Goal: Transaction & Acquisition: Subscribe to service/newsletter

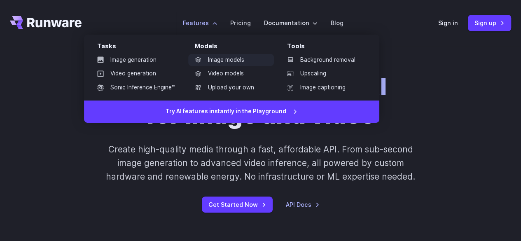
click at [218, 59] on link "Image models" at bounding box center [231, 60] width 86 height 12
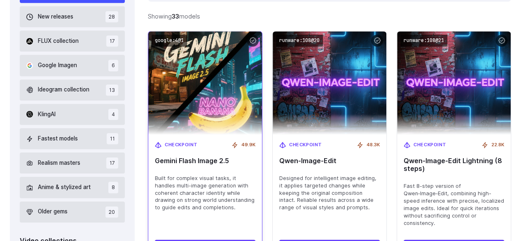
scroll to position [282, 0]
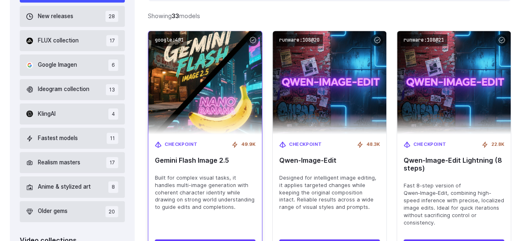
click at [204, 107] on img at bounding box center [205, 83] width 125 height 114
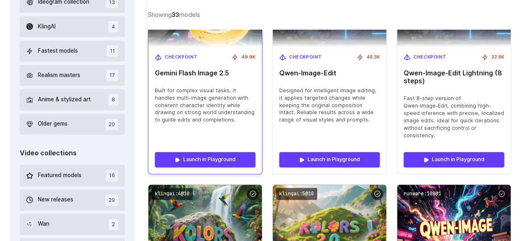
scroll to position [370, 0]
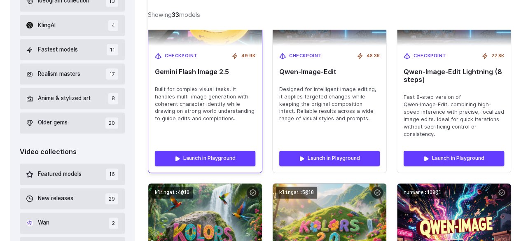
click at [182, 98] on span "Built for complex visual tasks, it handles multi-image generation with coherent…" at bounding box center [205, 104] width 101 height 37
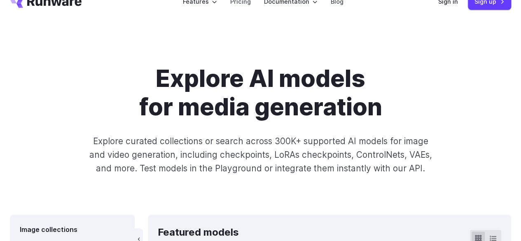
scroll to position [0, 0]
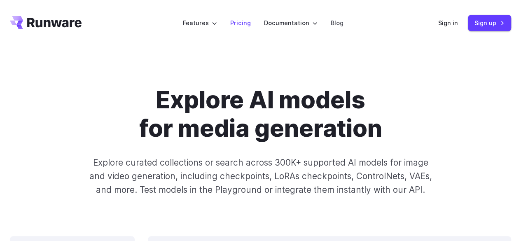
click at [245, 23] on link "Pricing" at bounding box center [240, 22] width 21 height 9
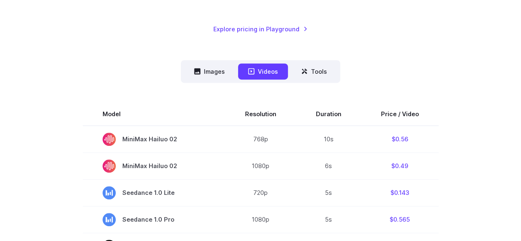
scroll to position [215, 0]
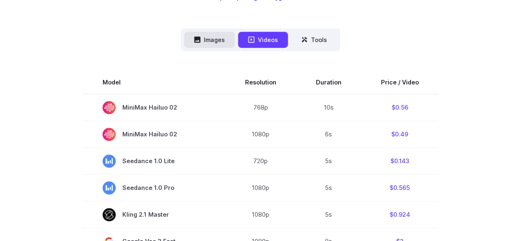
click at [228, 44] on button "Images" at bounding box center [209, 40] width 51 height 16
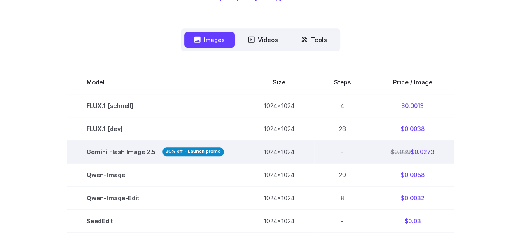
click at [386, 155] on td "$0.039 $0.0273" at bounding box center [413, 151] width 84 height 23
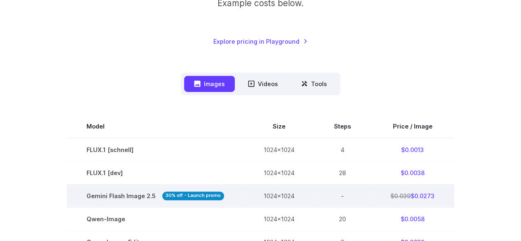
scroll to position [0, 0]
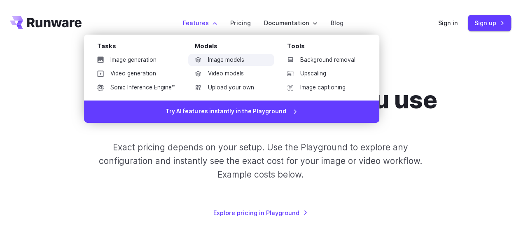
click at [208, 56] on link "Image models" at bounding box center [231, 60] width 86 height 12
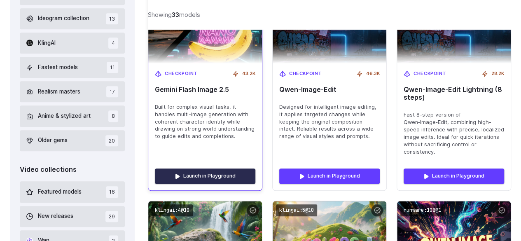
click at [214, 173] on link "Launch in Playground" at bounding box center [205, 176] width 101 height 15
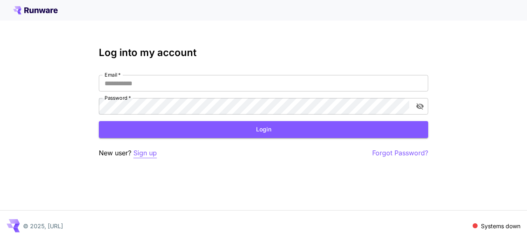
click at [146, 150] on p "Sign up" at bounding box center [144, 153] width 23 height 10
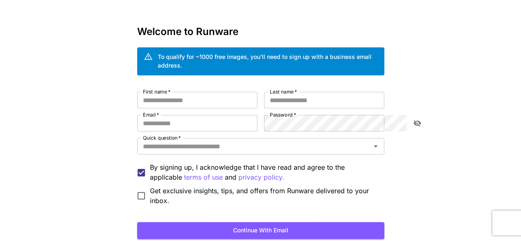
scroll to position [21, 0]
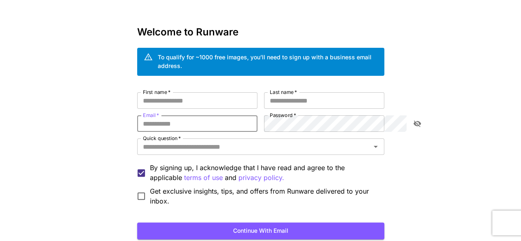
click at [138, 120] on input "Email   *" at bounding box center [197, 123] width 120 height 16
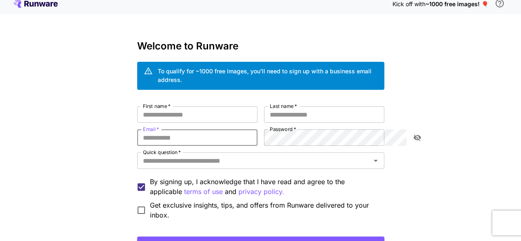
scroll to position [0, 0]
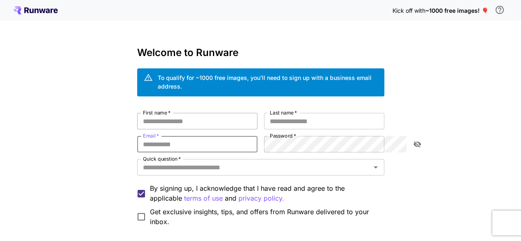
click at [162, 113] on input "First name   *" at bounding box center [197, 121] width 120 height 16
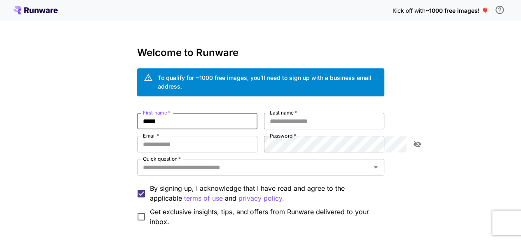
type input "*****"
click at [285, 113] on input "Last name   *" at bounding box center [324, 121] width 120 height 16
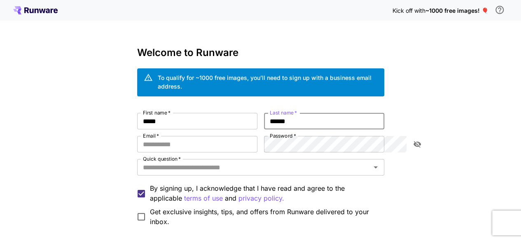
type input "******"
click at [148, 125] on div "First name   * ***** First name   * Last name   * ****** Last name   * Email   …" at bounding box center [260, 170] width 247 height 114
click at [143, 136] on input "Email   *" at bounding box center [197, 144] width 120 height 16
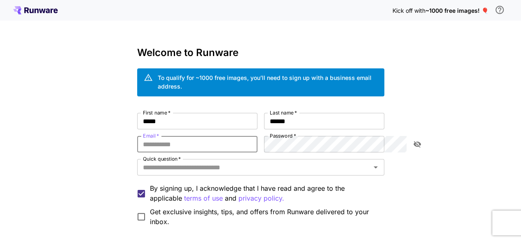
click at [148, 136] on input "Email   *" at bounding box center [197, 144] width 120 height 16
paste input "**********"
type input "**********"
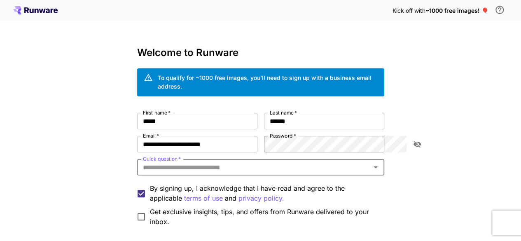
click at [415, 141] on icon "toggle password visibility" at bounding box center [416, 144] width 7 height 7
click at [185, 162] on input "Quick question   *" at bounding box center [254, 168] width 229 height 12
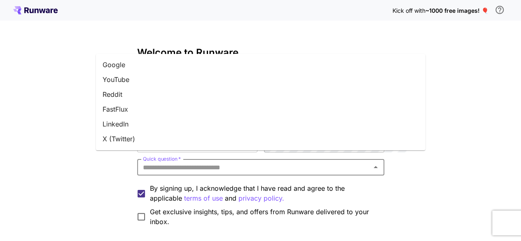
click at [141, 65] on li "Google" at bounding box center [261, 64] width 330 height 15
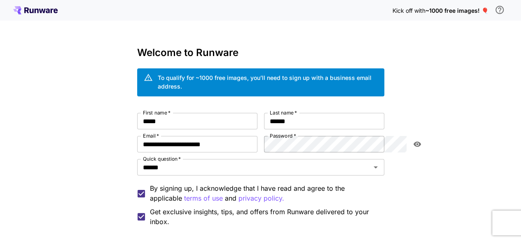
scroll to position [68, 0]
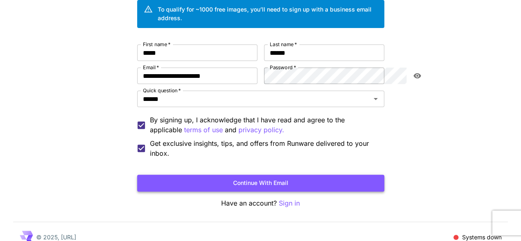
click at [283, 175] on button "Continue with email" at bounding box center [260, 183] width 247 height 17
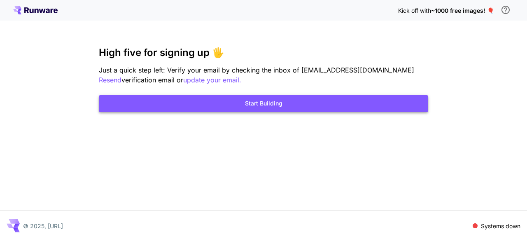
click at [274, 106] on button "Start Building" at bounding box center [264, 103] width 330 height 17
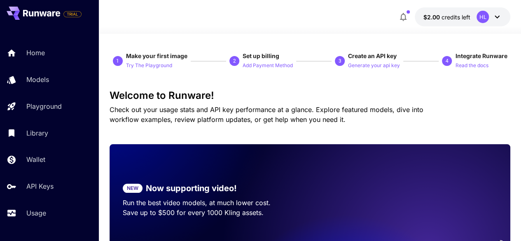
click at [498, 16] on icon at bounding box center [497, 17] width 10 height 10
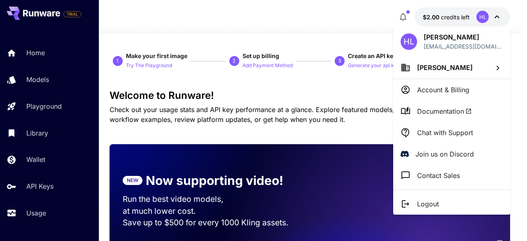
click at [431, 87] on p "Account & Billing" at bounding box center [443, 90] width 52 height 10
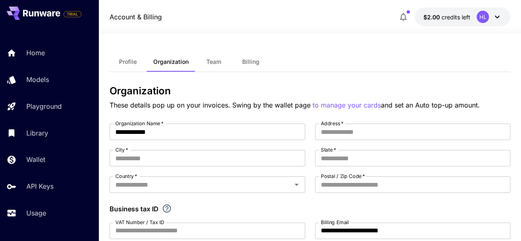
click at [135, 63] on span "Profile" at bounding box center [128, 61] width 18 height 7
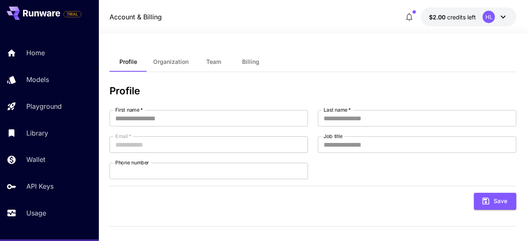
type input "*****"
type input "******"
type input "**********"
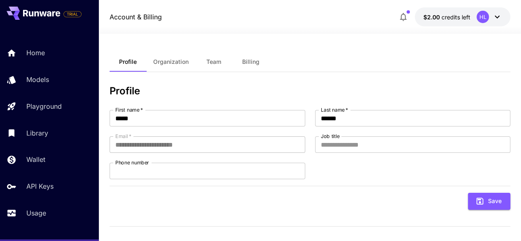
click at [253, 64] on span "Billing" at bounding box center [250, 61] width 17 height 7
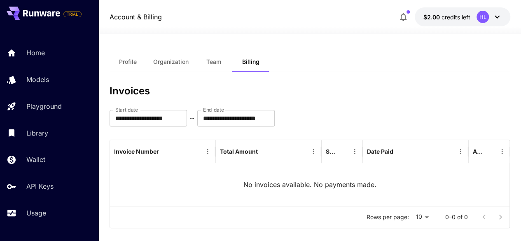
click at [124, 61] on span "Profile" at bounding box center [128, 61] width 18 height 7
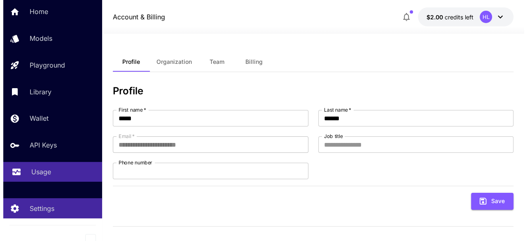
scroll to position [47, 0]
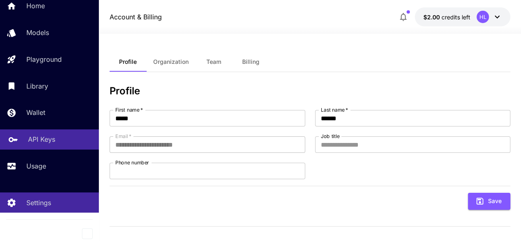
click at [53, 139] on p "API Keys" at bounding box center [41, 139] width 27 height 10
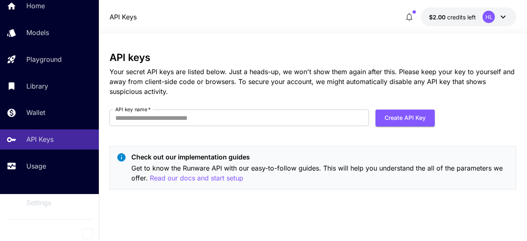
click at [477, 19] on button "$2.00 credits left HL" at bounding box center [469, 16] width 96 height 19
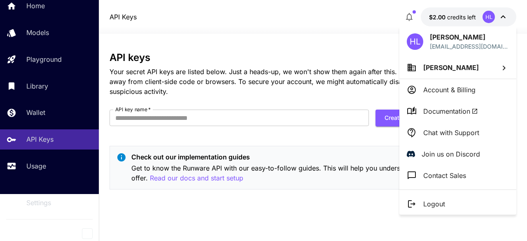
click at [413, 15] on div at bounding box center [263, 120] width 527 height 241
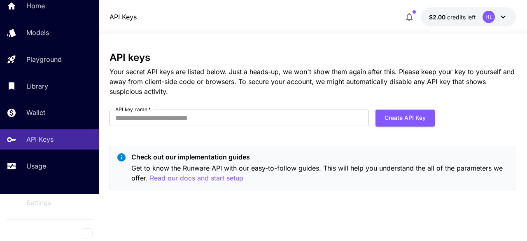
click at [410, 19] on icon "button" at bounding box center [410, 17] width 10 height 10
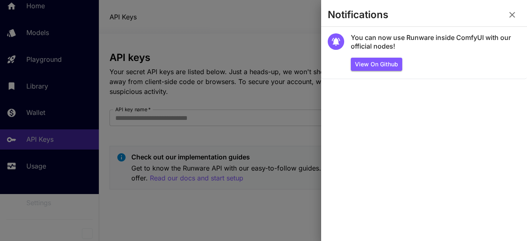
click at [510, 10] on icon "button" at bounding box center [513, 15] width 10 height 10
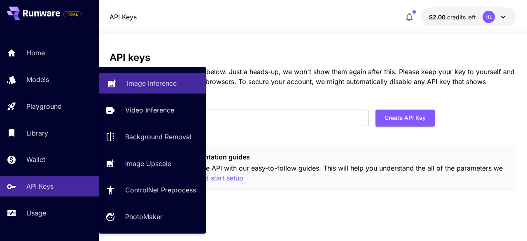
click at [140, 90] on link "Image Inference" at bounding box center [152, 83] width 107 height 20
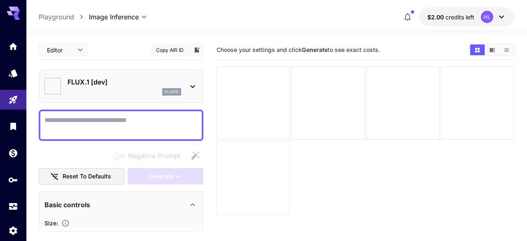
type input "**********"
click at [155, 82] on p "FLUX.1 [dev]" at bounding box center [125, 82] width 114 height 10
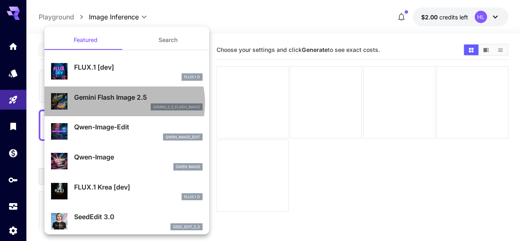
drag, startPoint x: 119, startPoint y: 103, endPoint x: 124, endPoint y: 110, distance: 8.8
click at [119, 103] on div "Gemini Flash Image 2.5 gemini_2_5_flash_image" at bounding box center [138, 101] width 129 height 19
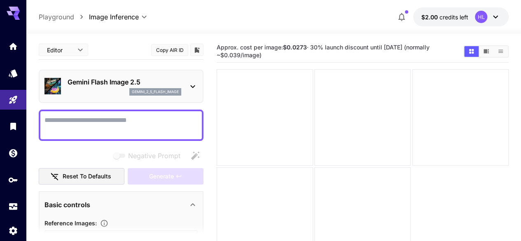
click at [338, 187] on div at bounding box center [363, 166] width 292 height 194
click at [11, 68] on icon "Models" at bounding box center [14, 71] width 10 height 10
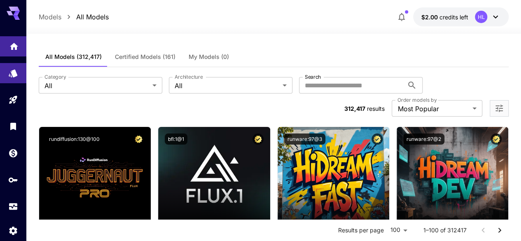
click at [12, 37] on link at bounding box center [13, 46] width 26 height 20
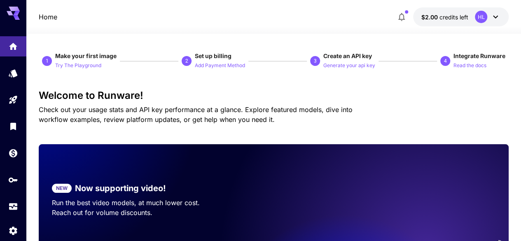
click at [497, 19] on icon at bounding box center [496, 17] width 10 height 10
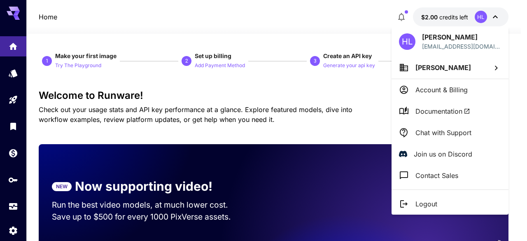
click at [243, 39] on div at bounding box center [263, 120] width 527 height 241
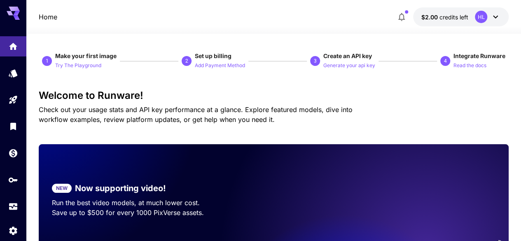
scroll to position [18, 0]
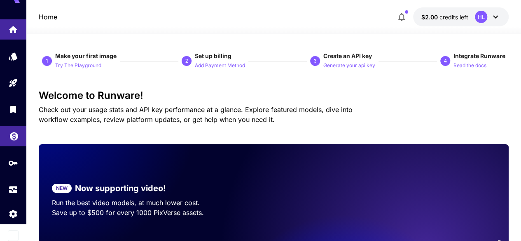
click at [13, 139] on link at bounding box center [13, 136] width 26 height 20
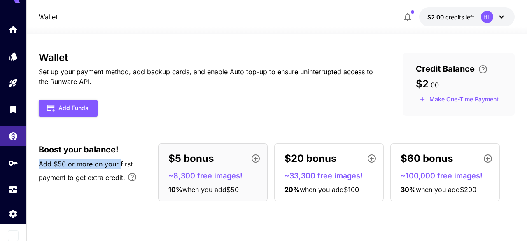
drag, startPoint x: 116, startPoint y: 163, endPoint x: 188, endPoint y: 136, distance: 76.4
click at [156, 140] on div "Wallet Set up your payment method, add backup cards, and enable Auto top-up to …" at bounding box center [277, 130] width 476 height 156
click at [234, 111] on div "Add Funds" at bounding box center [207, 108] width 337 height 17
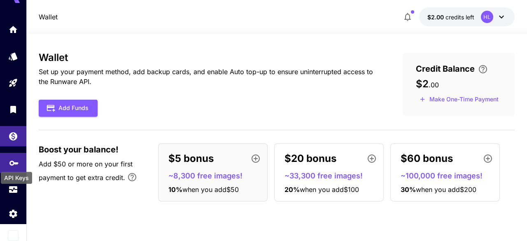
click at [17, 164] on icon "API Keys" at bounding box center [14, 160] width 10 height 10
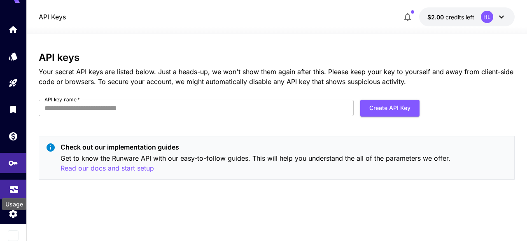
click at [16, 187] on icon "Usage" at bounding box center [14, 187] width 10 height 10
